Goal: Transaction & Acquisition: Book appointment/travel/reservation

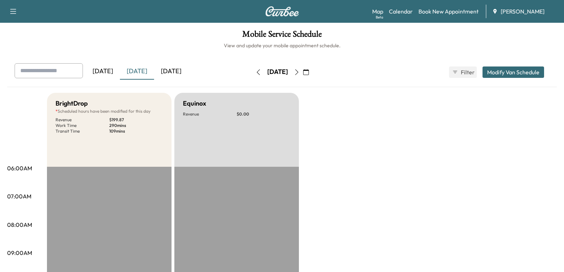
scroll to position [178, 0]
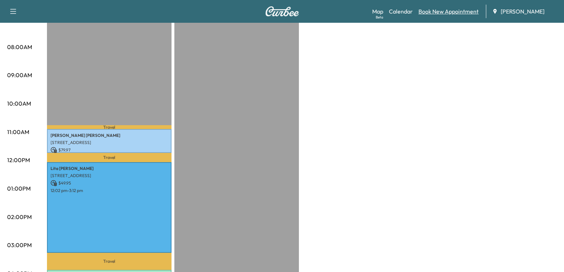
click at [444, 9] on link "Book New Appointment" at bounding box center [449, 11] width 60 height 9
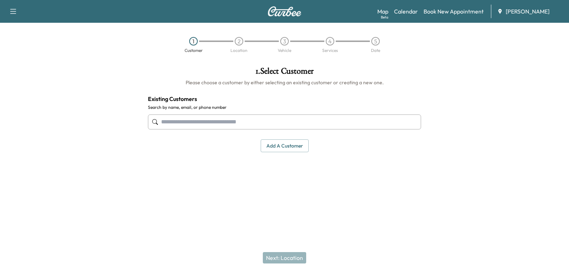
click at [251, 124] on input "text" at bounding box center [284, 122] width 273 height 15
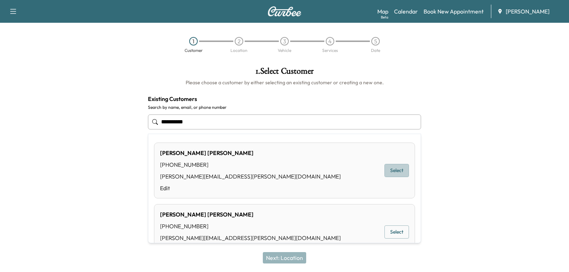
click at [393, 172] on button "Select" at bounding box center [397, 170] width 25 height 13
type input "**********"
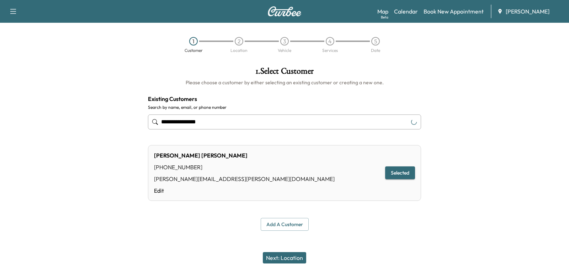
click at [393, 172] on button "Selected" at bounding box center [400, 173] width 30 height 13
click at [291, 264] on div "Next: Location" at bounding box center [284, 258] width 569 height 28
click at [288, 261] on button "Next: Location" at bounding box center [284, 257] width 43 height 11
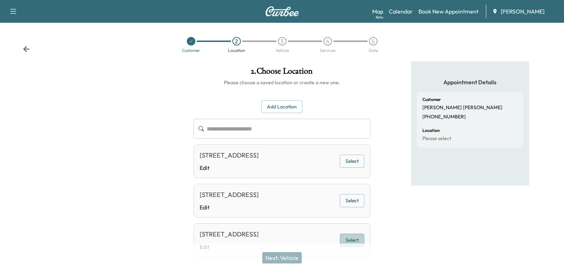
click at [354, 236] on button "Select" at bounding box center [352, 240] width 25 height 13
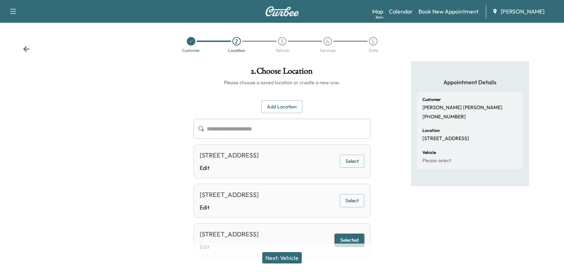
click at [279, 260] on button "Next: Vehicle" at bounding box center [282, 257] width 40 height 11
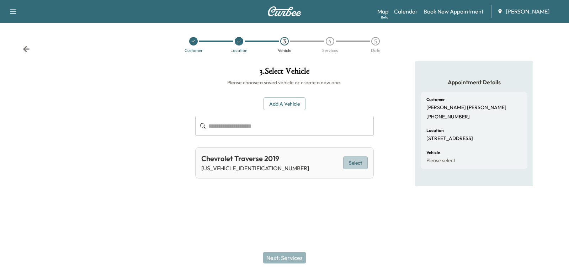
click at [356, 157] on button "Select" at bounding box center [355, 163] width 25 height 13
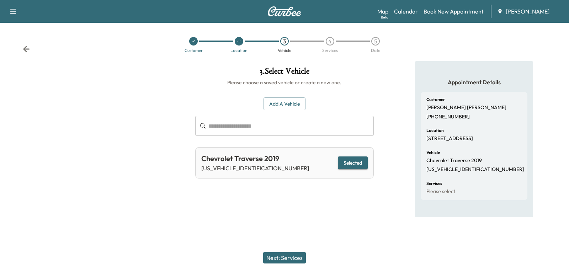
click at [288, 255] on button "Next: Services" at bounding box center [284, 257] width 43 height 11
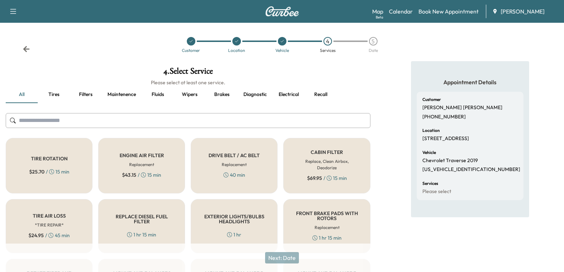
click at [114, 95] on button "Maintenence" at bounding box center [122, 94] width 40 height 17
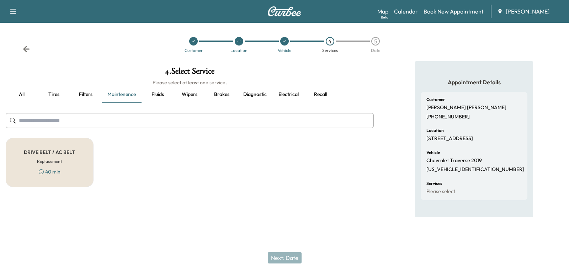
click at [51, 95] on button "Tires" at bounding box center [54, 94] width 32 height 17
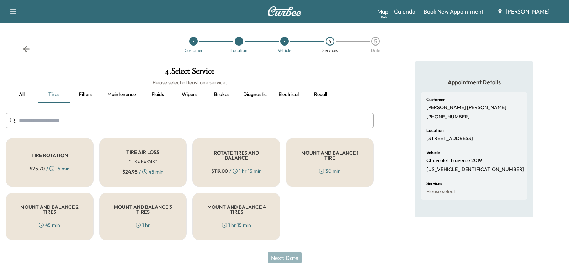
click at [84, 96] on button "Filters" at bounding box center [86, 94] width 32 height 17
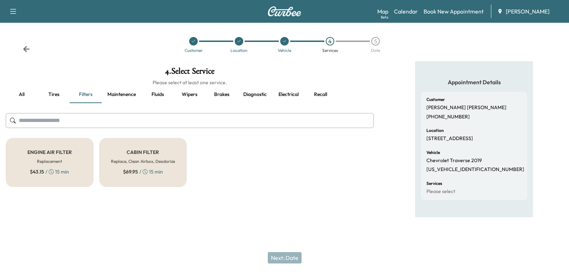
click at [119, 93] on button "Maintenence" at bounding box center [122, 94] width 40 height 17
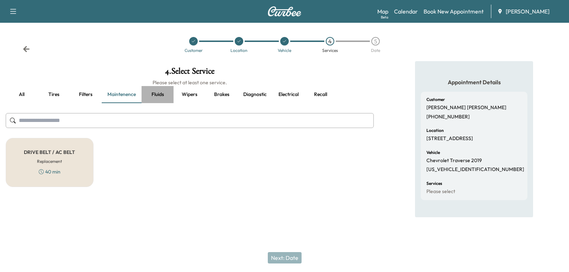
click at [155, 93] on button "Fluids" at bounding box center [158, 94] width 32 height 17
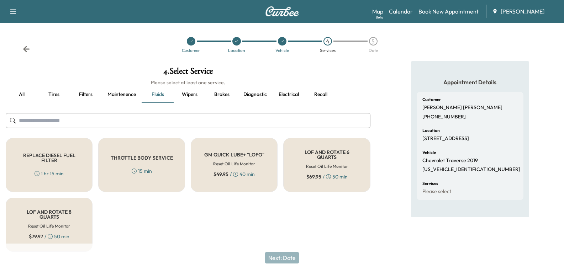
click at [191, 94] on button "Wipers" at bounding box center [190, 94] width 32 height 17
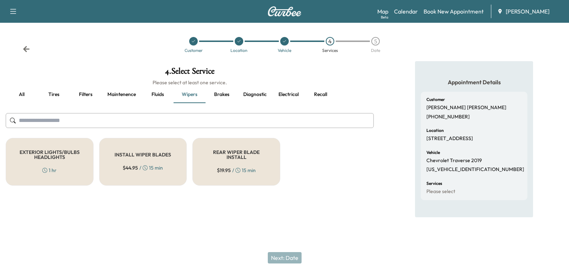
click at [221, 94] on button "Brakes" at bounding box center [222, 94] width 32 height 17
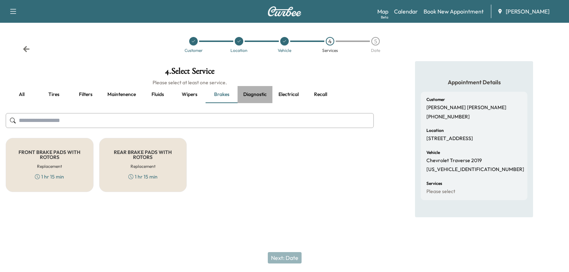
click at [247, 96] on button "Diagnostic" at bounding box center [255, 94] width 35 height 17
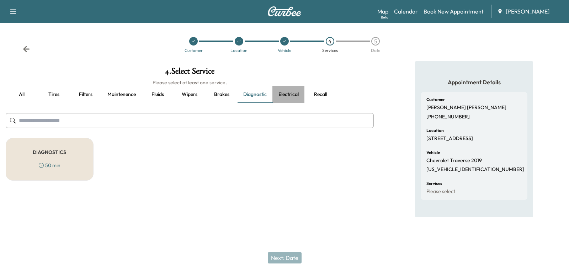
click at [294, 95] on button "Electrical" at bounding box center [289, 94] width 32 height 17
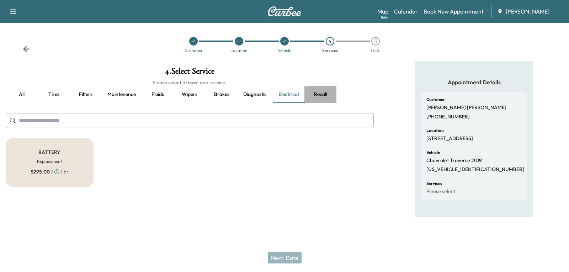
click at [309, 95] on button "Recall" at bounding box center [321, 94] width 32 height 17
